Goal: Task Accomplishment & Management: Manage account settings

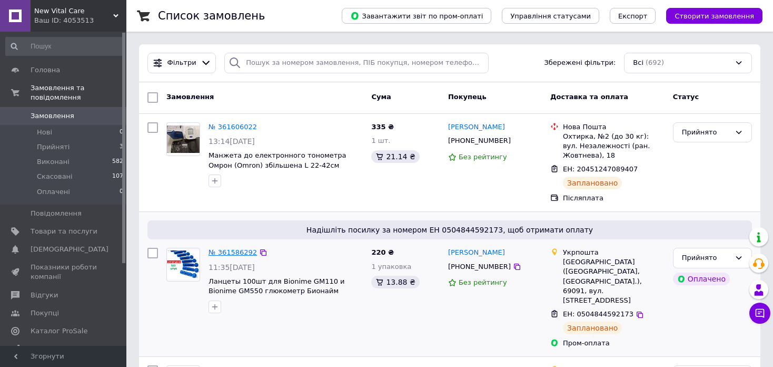
click at [227, 253] on link "№ 361586292" at bounding box center [233, 252] width 48 height 8
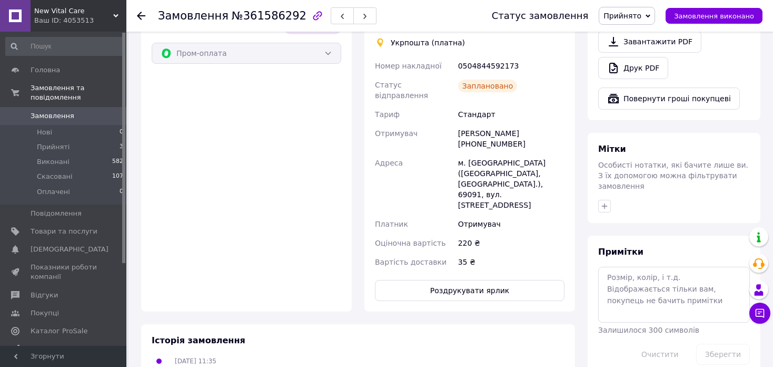
scroll to position [474, 0]
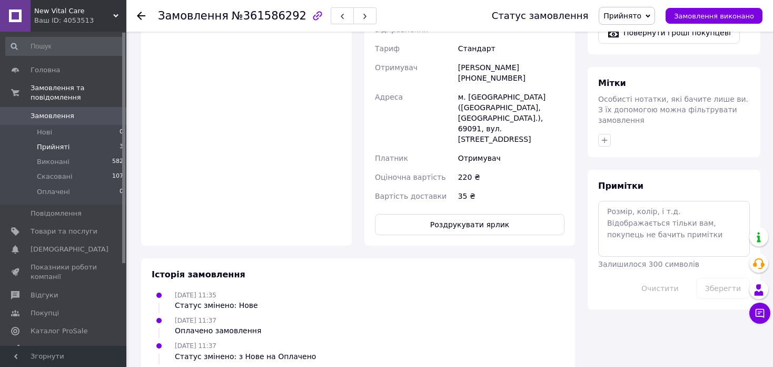
click at [69, 140] on li "Прийняті 3" at bounding box center [65, 147] width 130 height 15
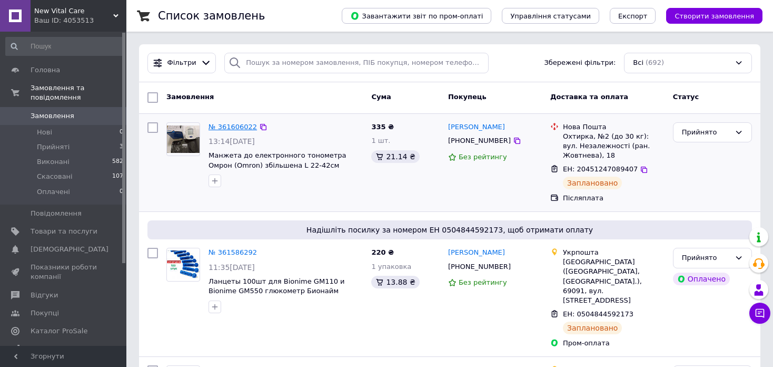
click at [225, 123] on link "№ 361606022" at bounding box center [233, 127] width 48 height 8
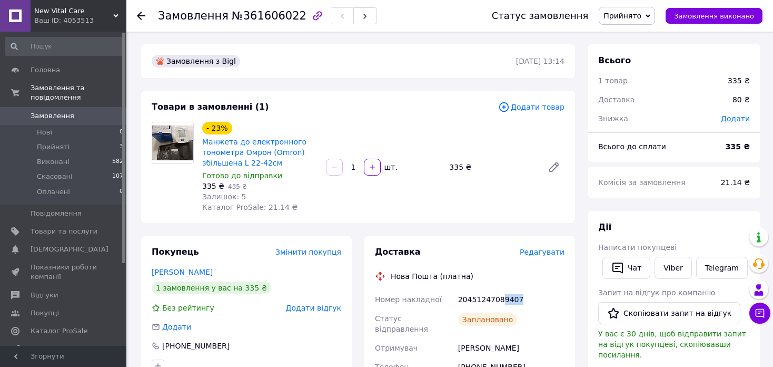
drag, startPoint x: 514, startPoint y: 300, endPoint x: 498, endPoint y: 299, distance: 15.3
click at [498, 299] on div "20451247089407" at bounding box center [511, 299] width 111 height 19
click at [65, 227] on span "Товари та послуги" at bounding box center [64, 231] width 67 height 9
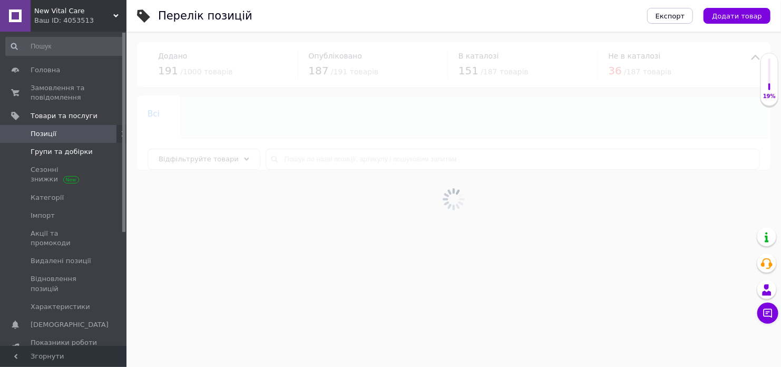
click at [56, 159] on link "Групи та добірки" at bounding box center [65, 152] width 130 height 18
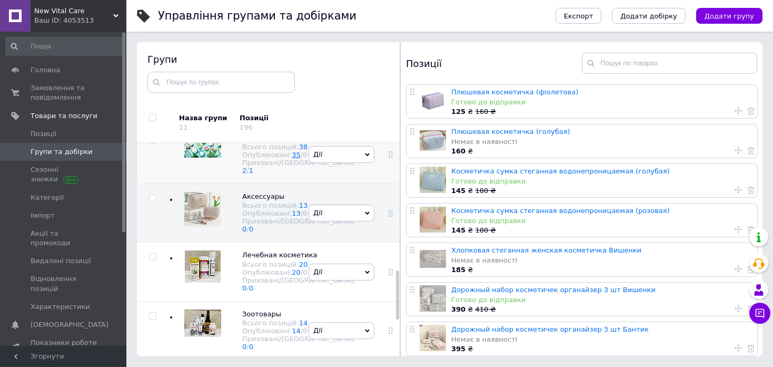
scroll to position [555, 0]
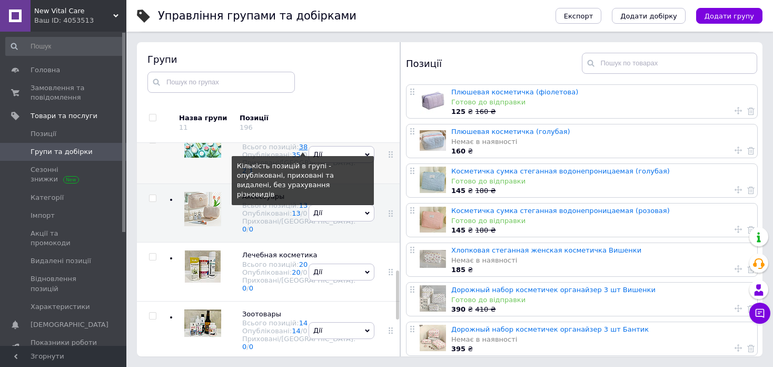
click at [299, 151] on link "38" at bounding box center [303, 147] width 9 height 8
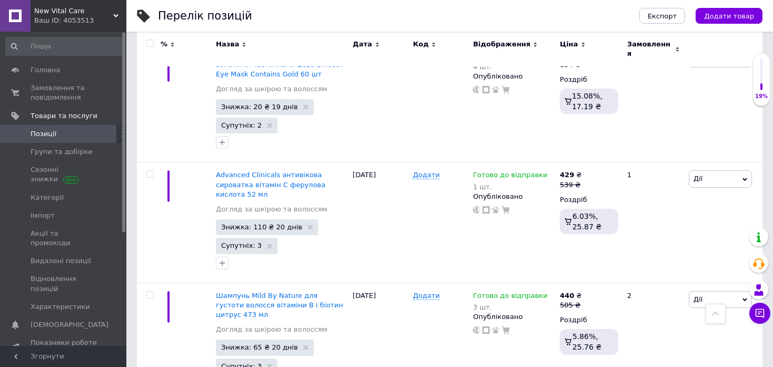
scroll to position [1939, 0]
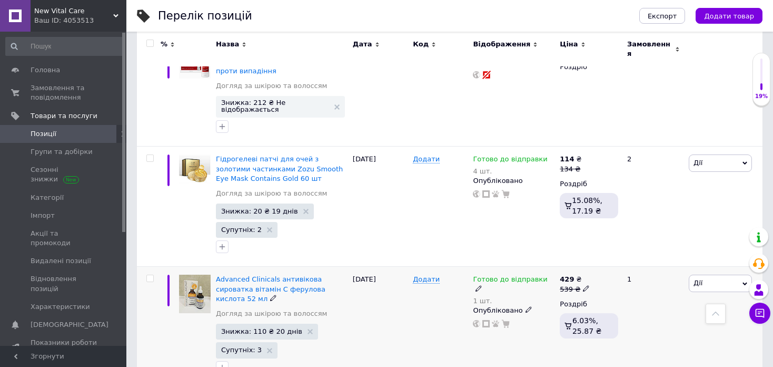
click at [697, 274] on span "Дії" at bounding box center [720, 282] width 63 height 17
click at [657, 326] on li "Копіювати" at bounding box center [682, 333] width 140 height 15
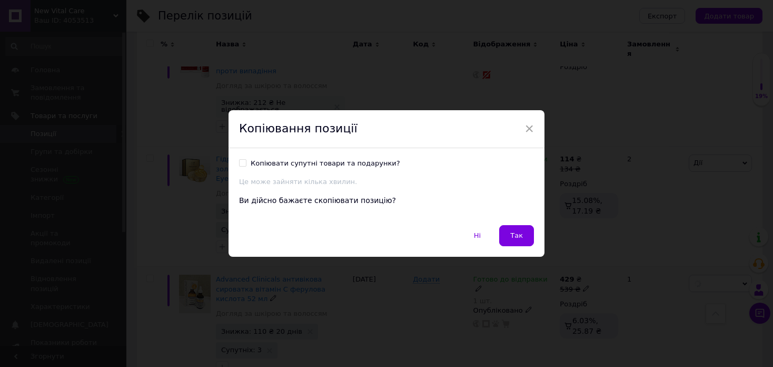
scroll to position [1912, 0]
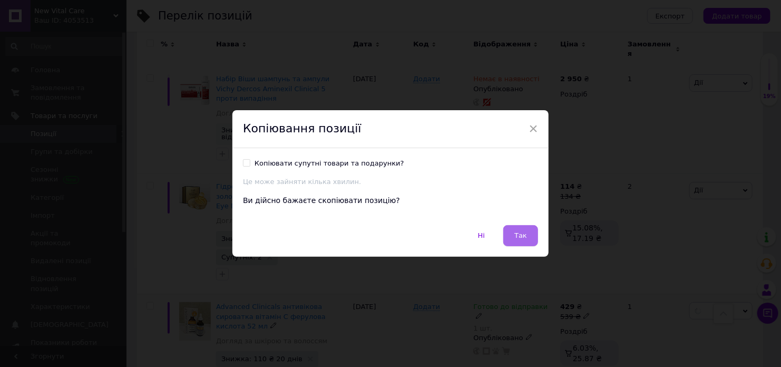
click at [523, 232] on span "Так" at bounding box center [520, 235] width 13 height 8
